Goal: Information Seeking & Learning: Find specific fact

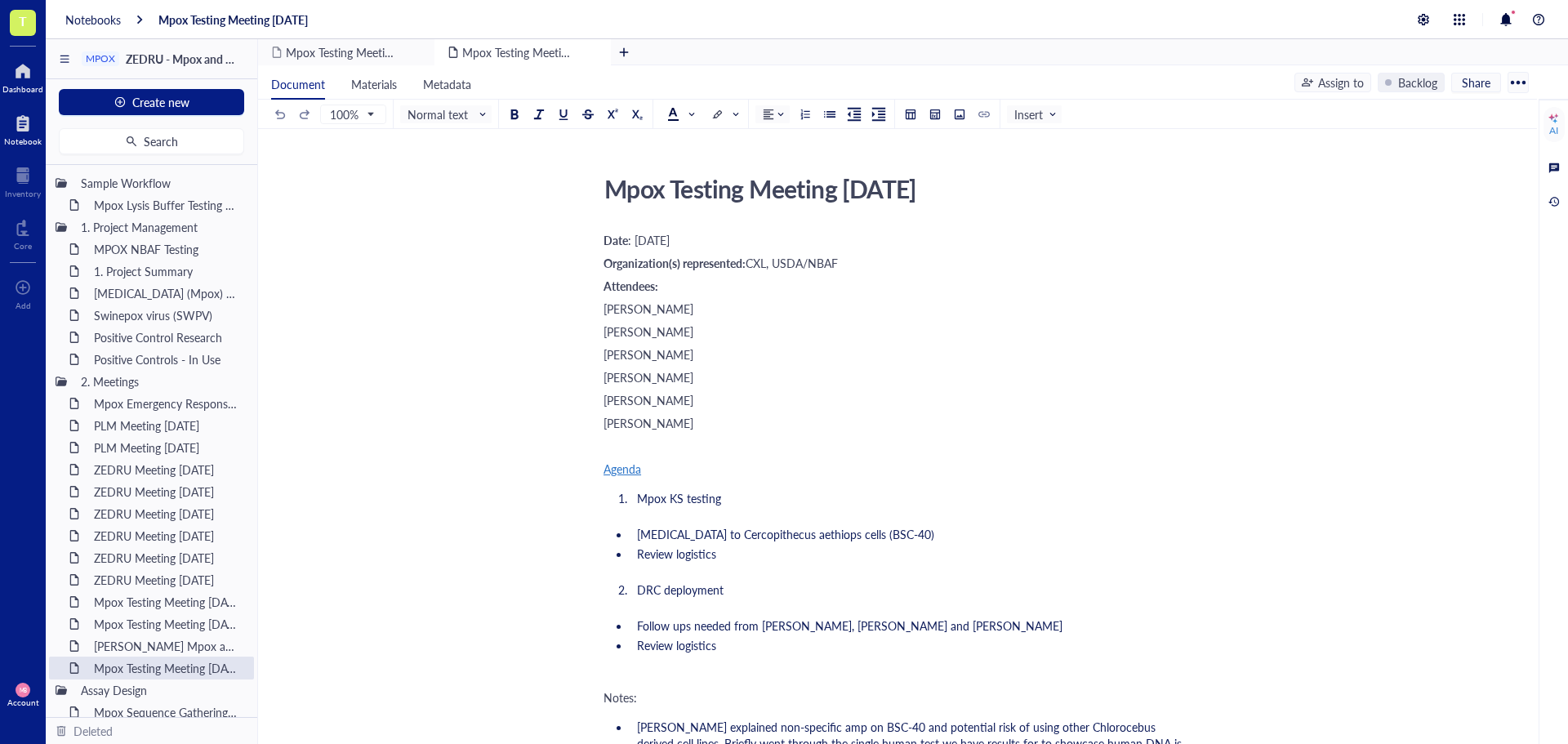
drag, startPoint x: 16, startPoint y: 63, endPoint x: 43, endPoint y: 78, distance: 30.9
click at [16, 63] on div at bounding box center [23, 71] width 41 height 26
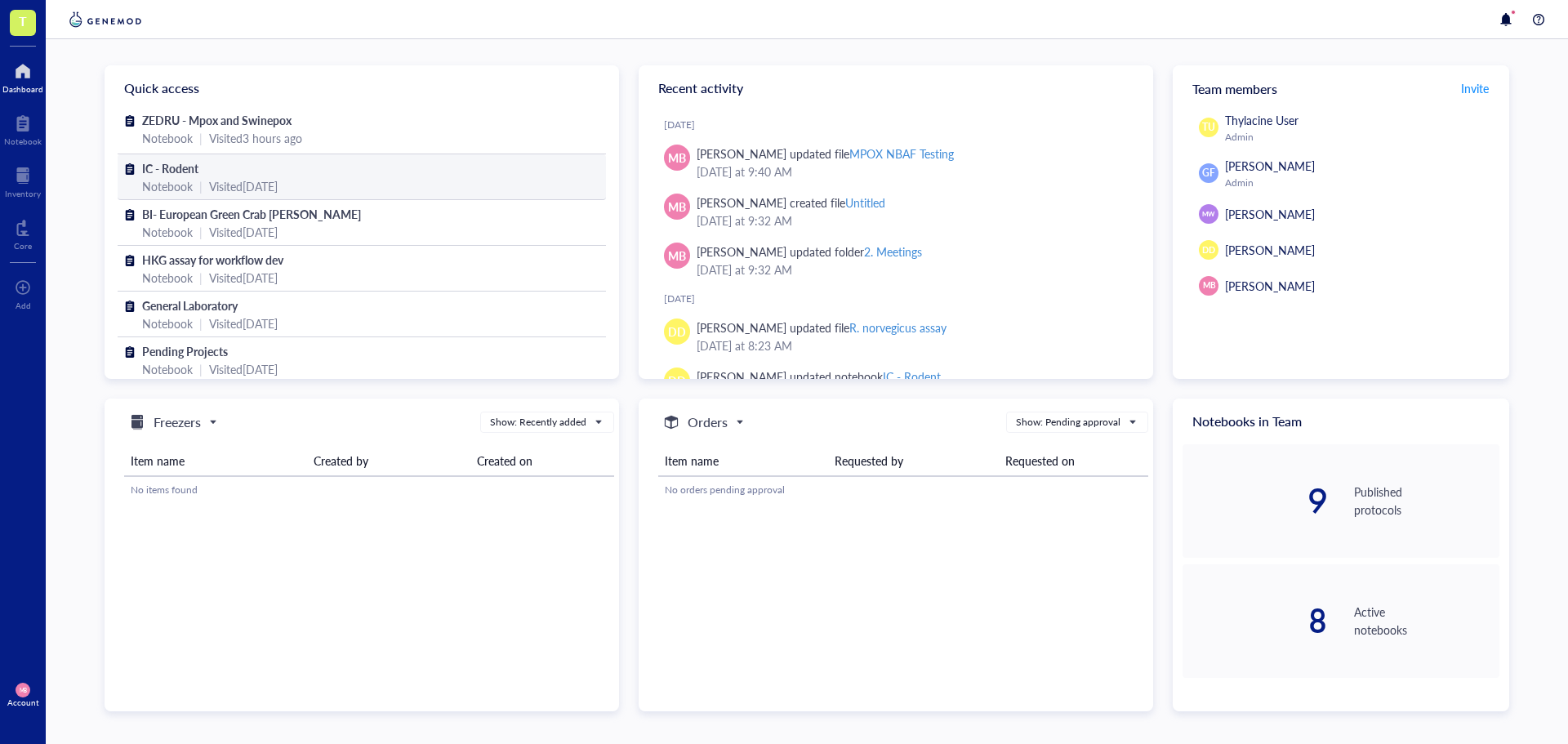
click at [335, 166] on div "IC - Rodent" at bounding box center [362, 167] width 440 height 18
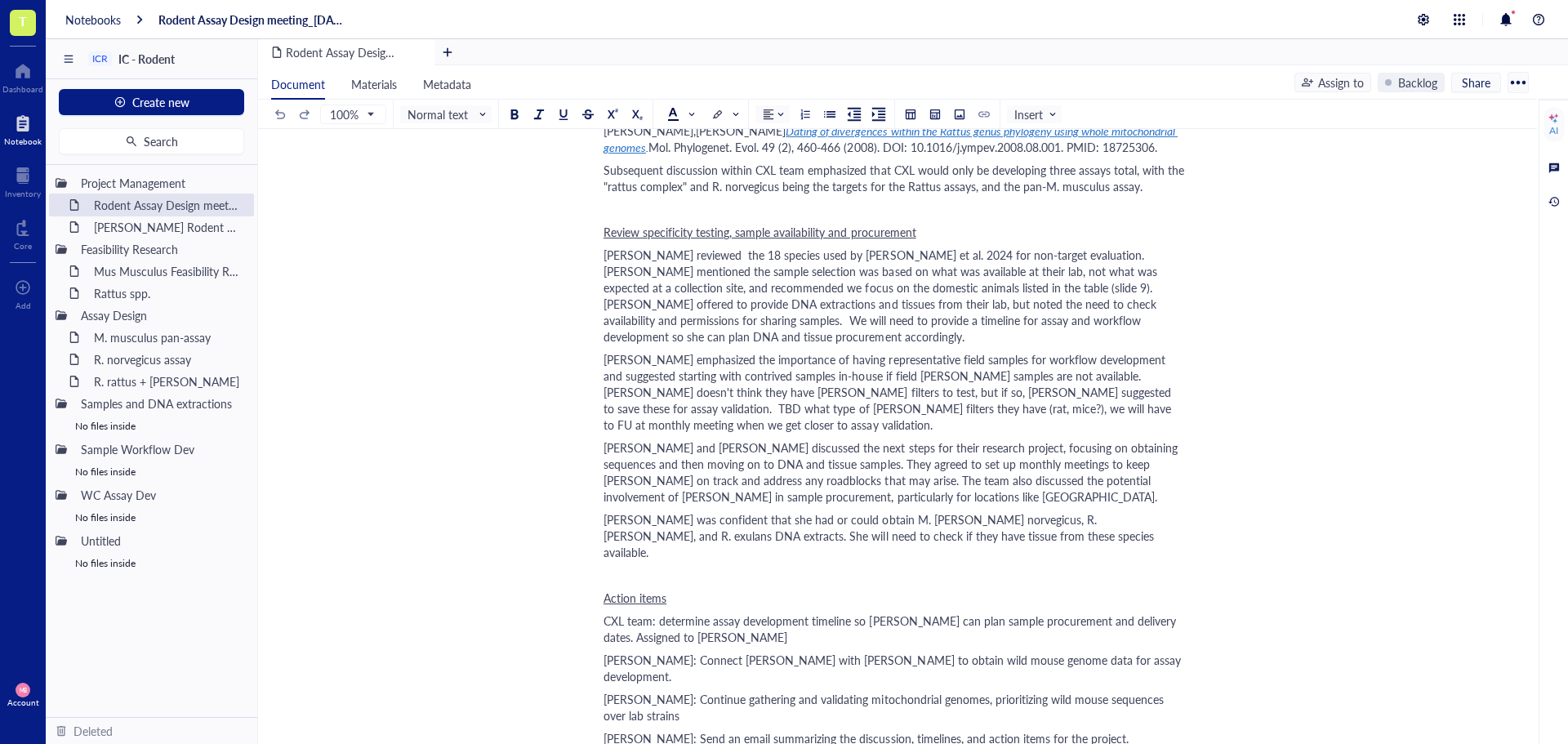
scroll to position [1210, 0]
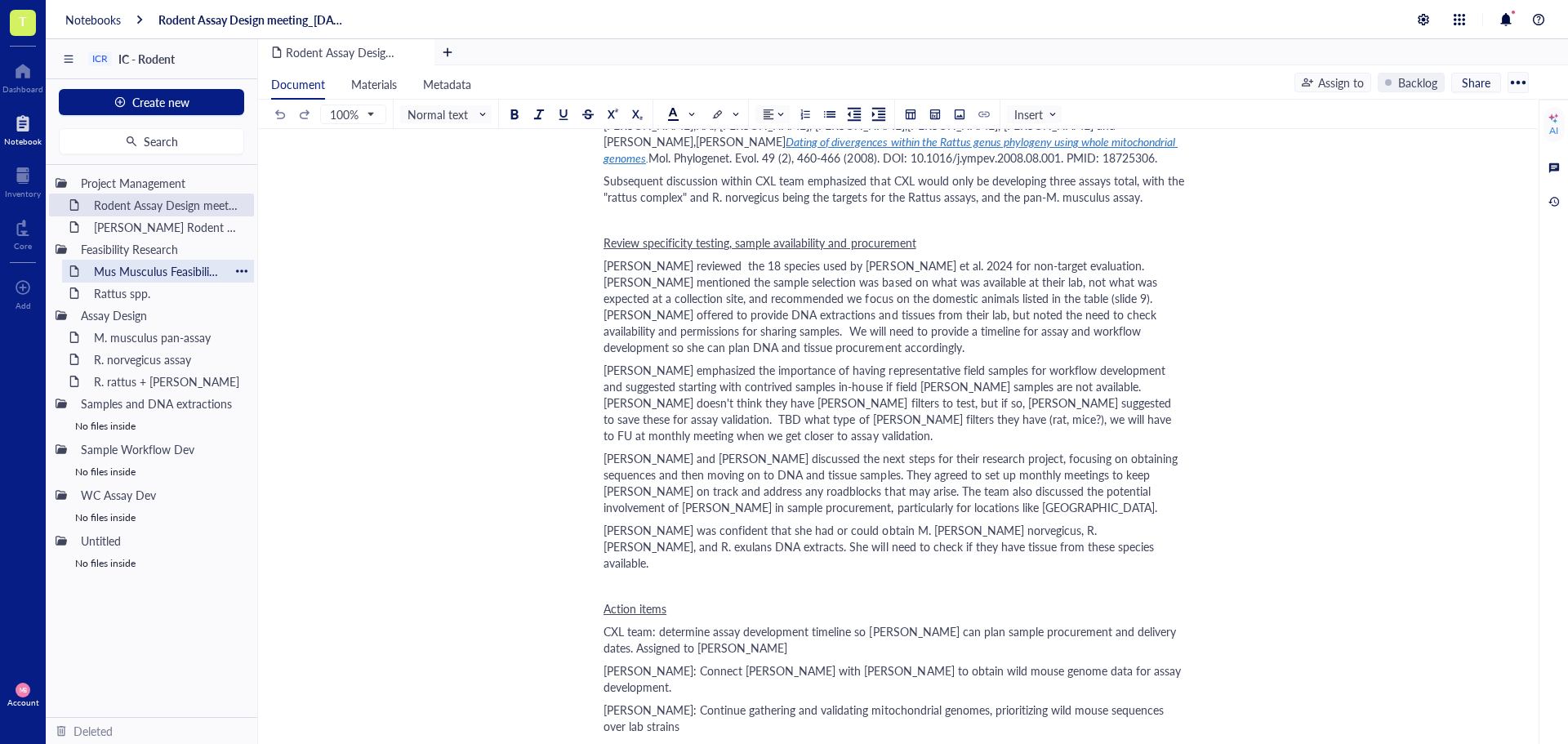
click at [197, 278] on div "Mus Musculus Feasibility Research" at bounding box center [158, 271] width 143 height 23
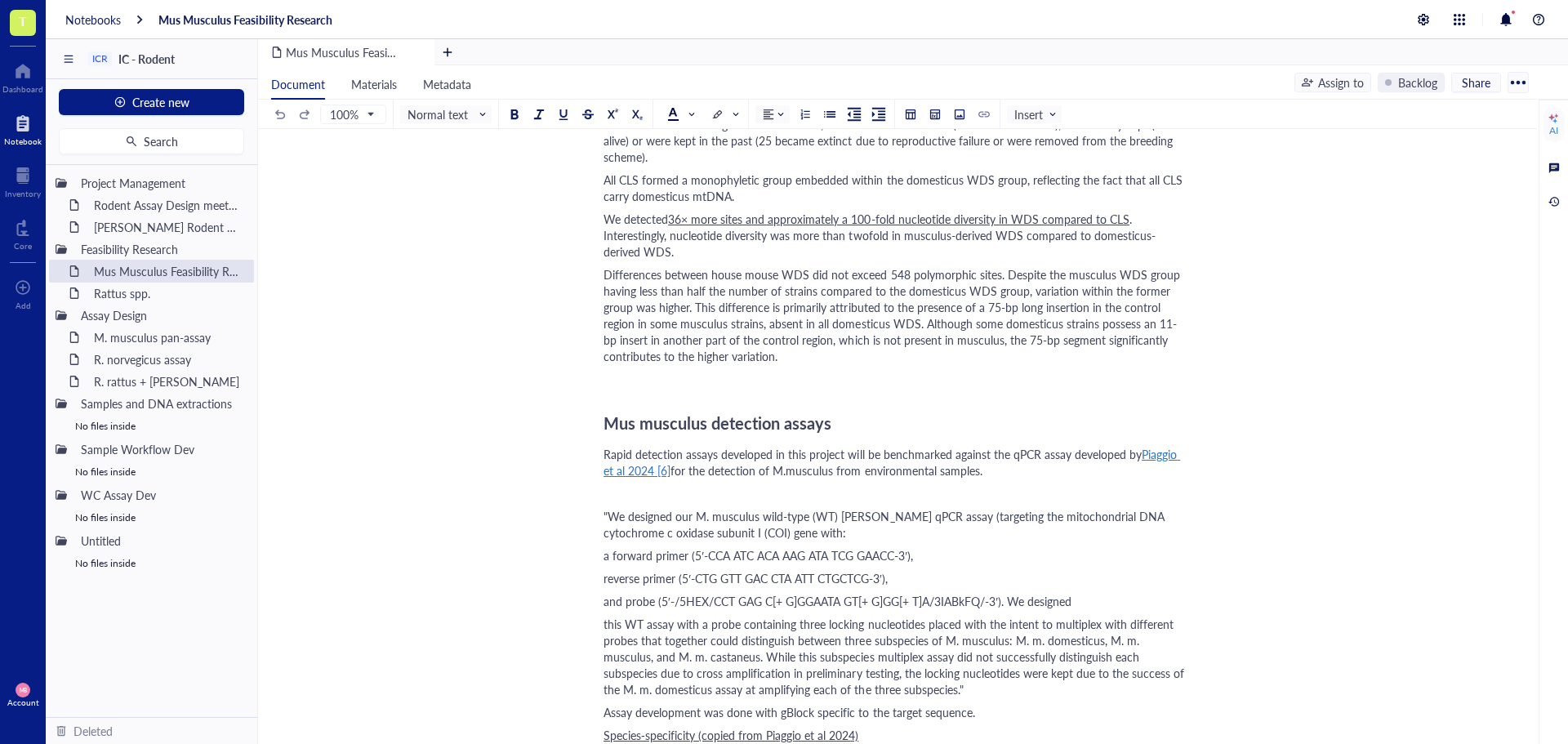
scroll to position [2451, 0]
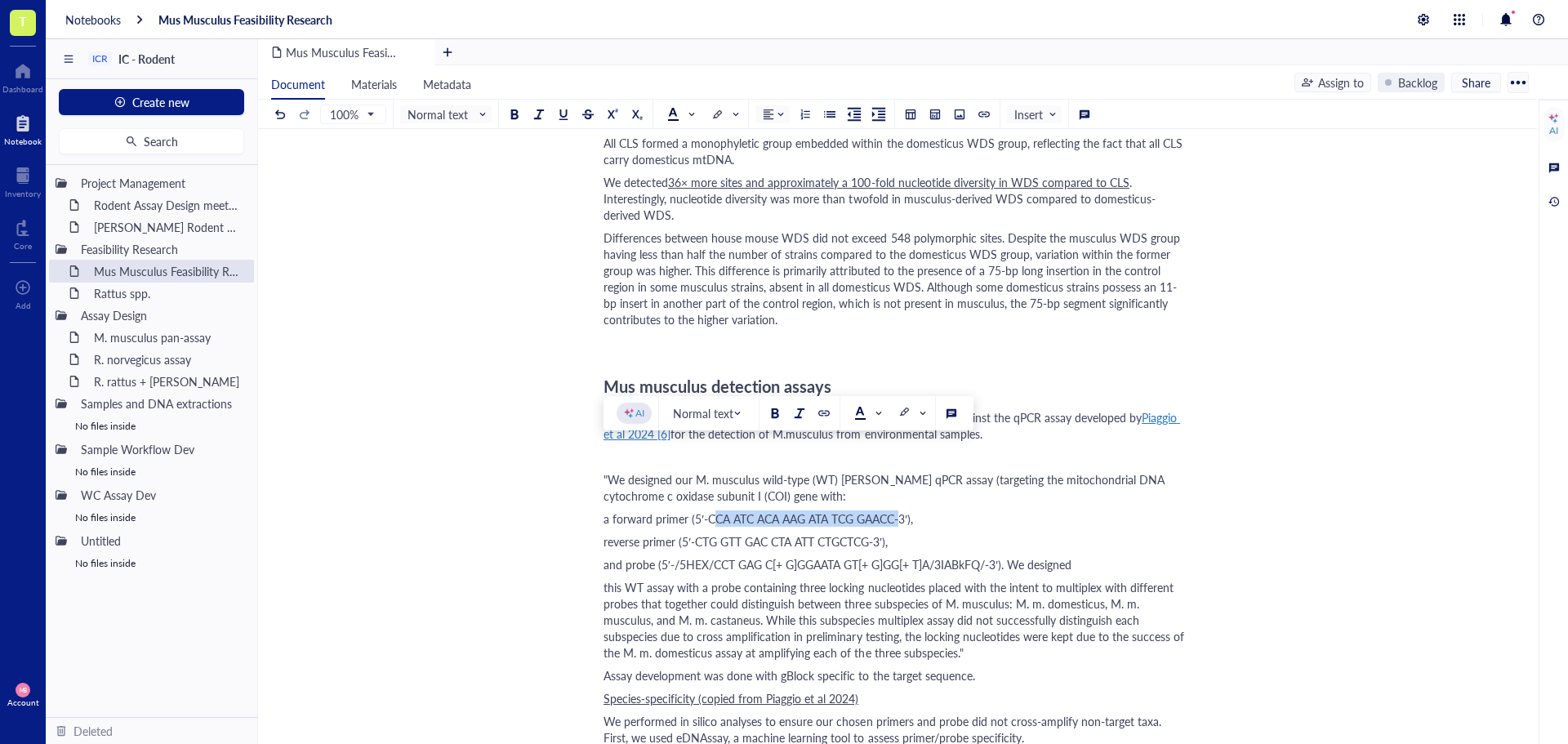
drag, startPoint x: 709, startPoint y: 455, endPoint x: 893, endPoint y: 454, distance: 184.0
click at [893, 510] on span "a forward primer (5′-CCA ATC ACA AAG ATA TCG GAACC-3′)," at bounding box center [758, 518] width 310 height 17
copy span "CCA ATC ACA AAG ATA TCG GAACC"
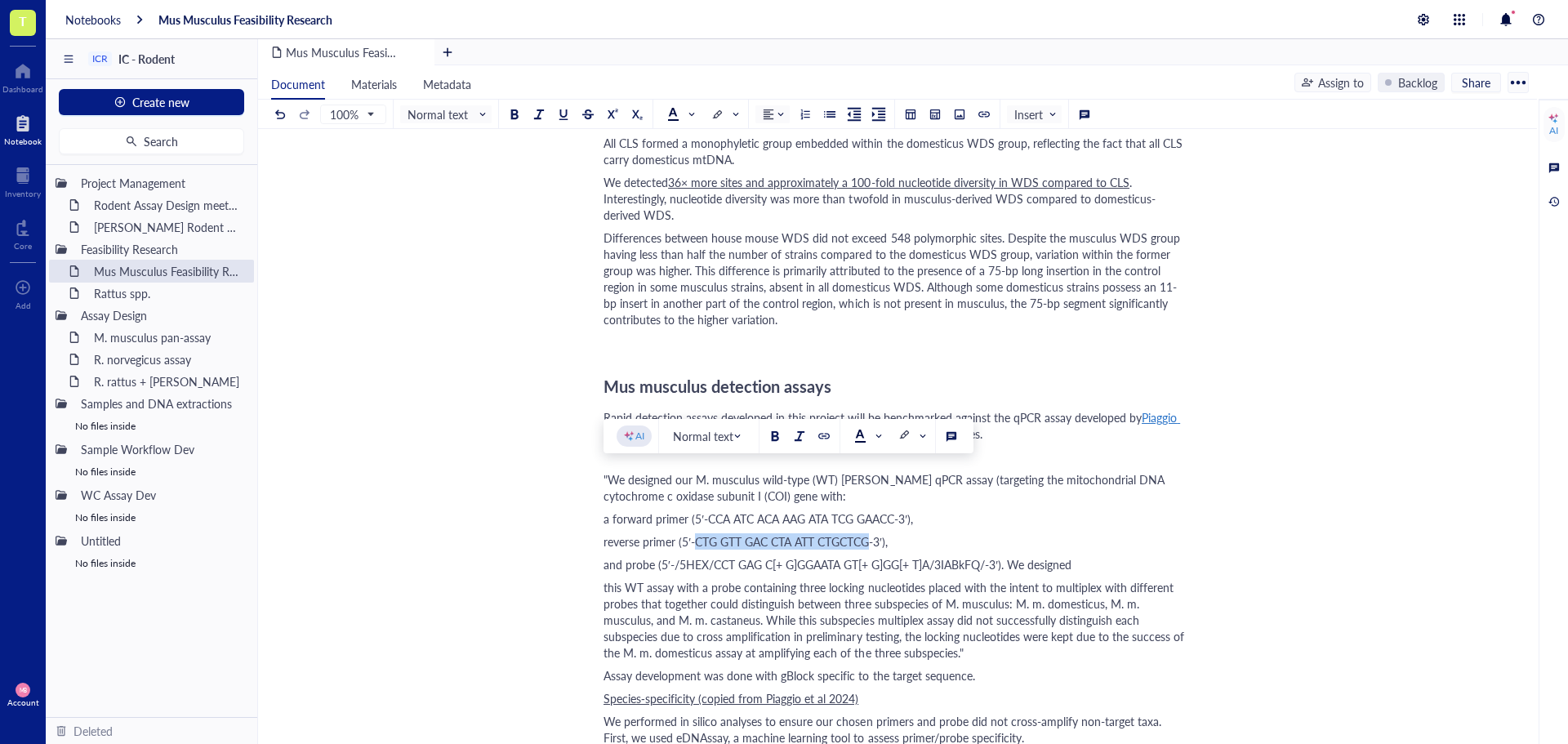
drag, startPoint x: 696, startPoint y: 476, endPoint x: 869, endPoint y: 482, distance: 173.1
click at [869, 533] on span "reverse primer (5′-CTG GTT GAC CTA ATT CTGCTCG-3′)," at bounding box center [746, 542] width 285 height 17
copy span "CTG GTT GAC CTA ATT CTGCTCG"
drag, startPoint x: 711, startPoint y: 497, endPoint x: 760, endPoint y: 502, distance: 49.3
click at [760, 556] on span "and probe (5′-/5HEX/CCT GAG C[+ G]GGAATA GT[+ G]GG[+ T]A/3IABkFQ/-3′). We desig…" at bounding box center [837, 565] width 468 height 17
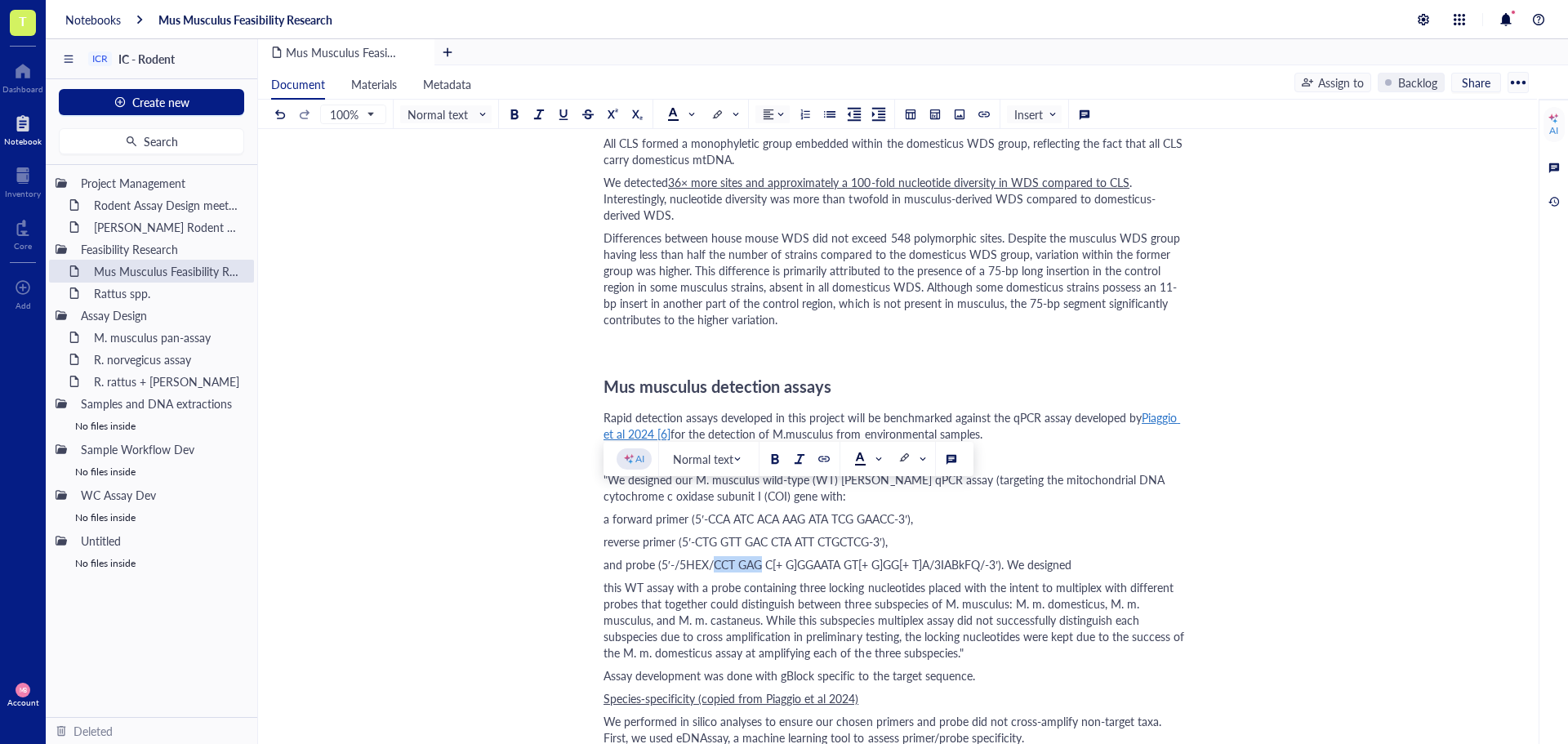
copy span "CCT GAG"
drag, startPoint x: 720, startPoint y: 501, endPoint x: 769, endPoint y: 503, distance: 49.0
click at [769, 556] on span "and probe (5′-/5HEX/CCT GAG C[+ G]GGAATA GT[+ G]GG[+ T]A/3IABkFQ/-3′). We desig…" at bounding box center [837, 565] width 468 height 17
copy span "CCT GAG C"
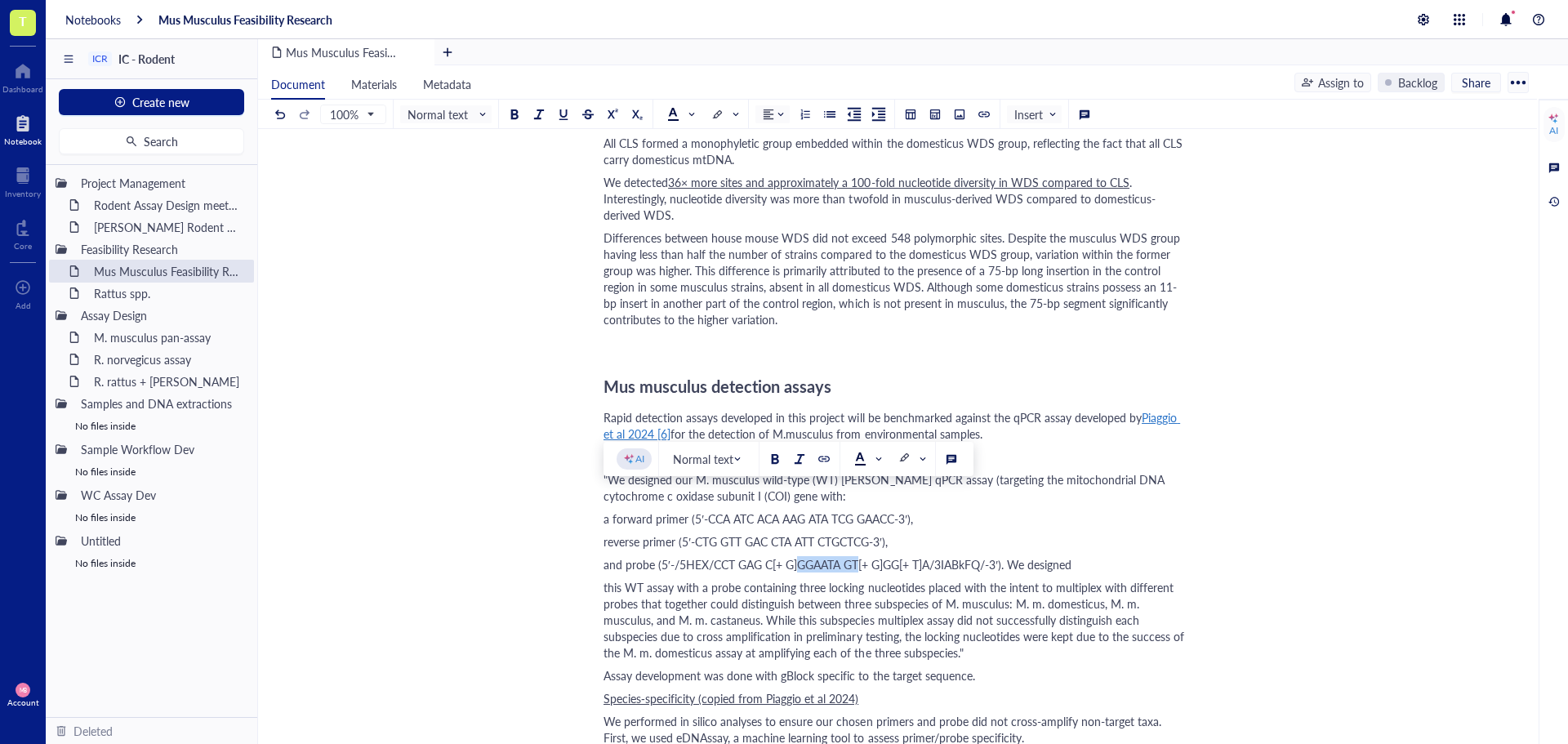
drag, startPoint x: 798, startPoint y: 499, endPoint x: 857, endPoint y: 499, distance: 59.0
click at [857, 556] on span "and probe (5′-/5HEX/CCT GAG C[+ G]GGAATA GT[+ G]GG[+ T]A/3IABkFQ/-3′). We desig…" at bounding box center [837, 565] width 468 height 17
copy span "GGAATA GT"
drag, startPoint x: 887, startPoint y: 498, endPoint x: 898, endPoint y: 498, distance: 11.0
click at [898, 556] on span "and probe (5′-/5HEX/CCT GAG C[+ G]GGAATA GT[+ G]GG[+ T]A/3IABkFQ/-3′). We desig…" at bounding box center [837, 565] width 468 height 17
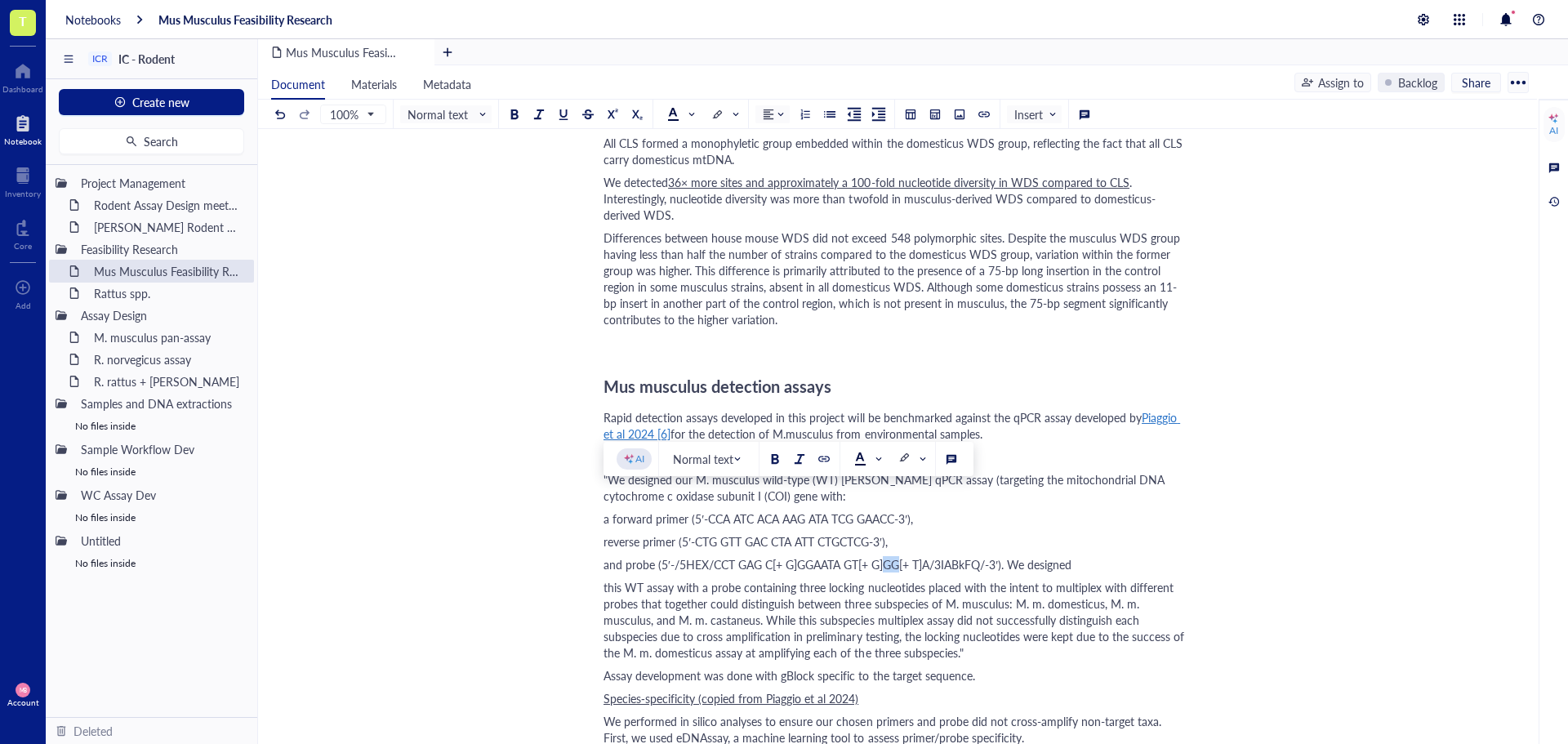
copy span "GG"
drag, startPoint x: 815, startPoint y: 518, endPoint x: 808, endPoint y: 510, distance: 10.6
click at [815, 579] on span "this WT assay with a probe containing three locking nucleotides placed with the…" at bounding box center [895, 620] width 584 height 81
drag, startPoint x: 711, startPoint y: 454, endPoint x: 891, endPoint y: 453, distance: 180.0
click at [891, 510] on span "a forward primer (5′-CCA ATC ACA AAG ATA TCG GAACC-3′)," at bounding box center [758, 518] width 310 height 17
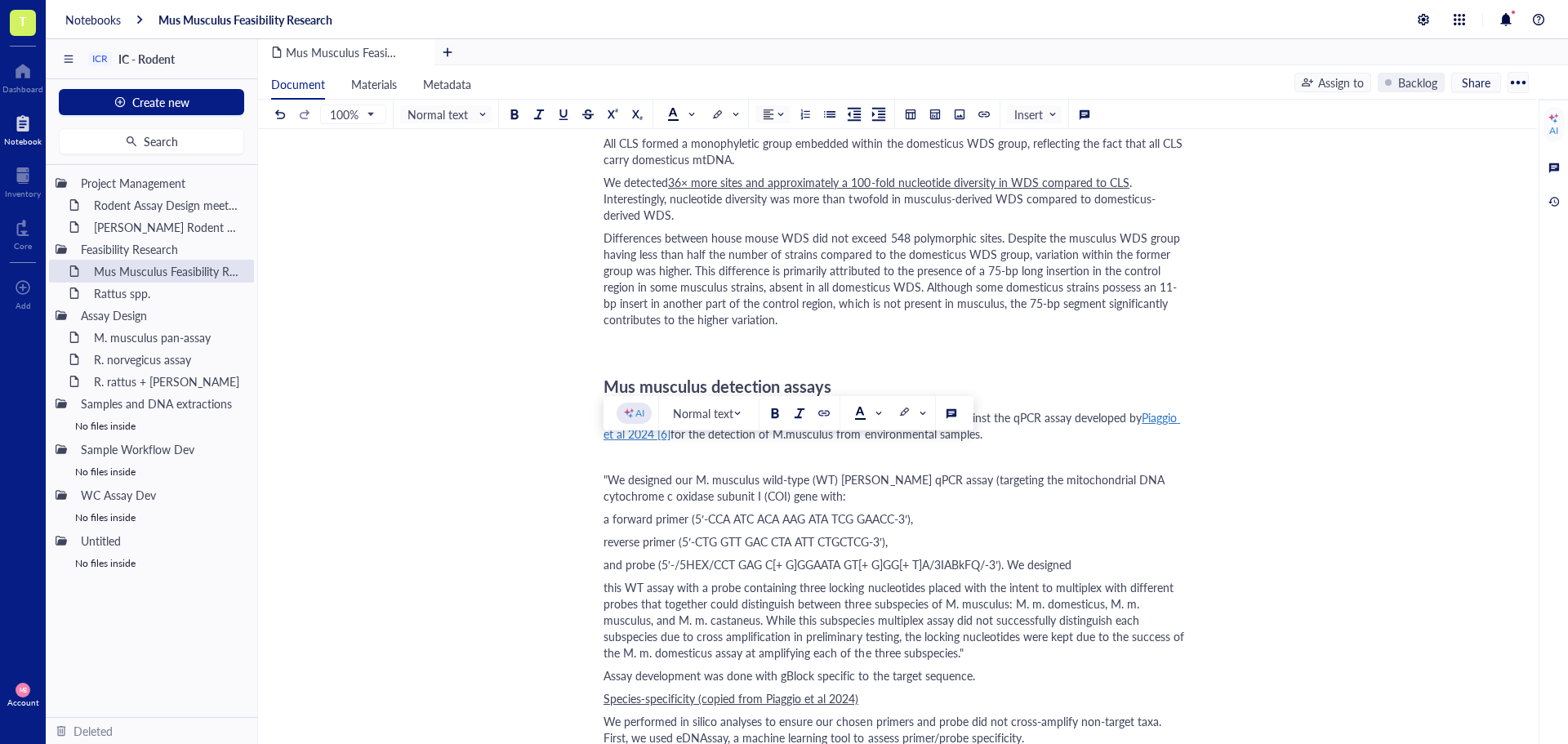
drag, startPoint x: 711, startPoint y: 455, endPoint x: 894, endPoint y: 454, distance: 183.0
click at [894, 510] on span "a forward primer (5′-CCA ATC ACA AAG ATA TCG GAACC-3′)," at bounding box center [758, 518] width 310 height 17
click at [723, 556] on span "and probe (5′-/5HEX/CCT GAG C[+ G]GGAATA GT[+ G]GG[+ T]A/3IABkFQ/-3′). We desig…" at bounding box center [837, 565] width 468 height 17
click at [1015, 556] on span "and probe (5′-/5HEX/CCT GAG C[+ G]GGAATA GT[+ G]GG[+ T]A/3IABkFQ/-3′). We desig…" at bounding box center [837, 565] width 468 height 17
